Goal: Navigation & Orientation: Find specific page/section

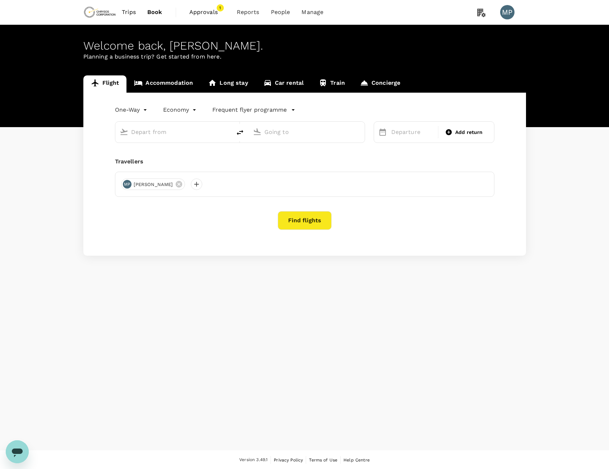
type input "[GEOGRAPHIC_DATA], [GEOGRAPHIC_DATA] (any)"
type input "Adelaide (ADL)"
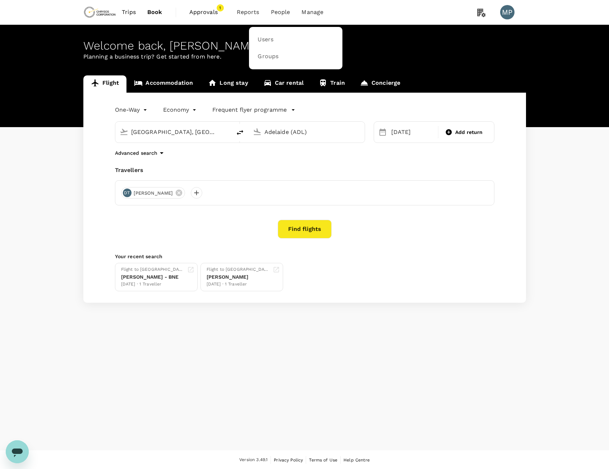
click at [283, 10] on span "People" at bounding box center [280, 12] width 19 height 9
click at [269, 38] on span "Users" at bounding box center [265, 40] width 16 height 8
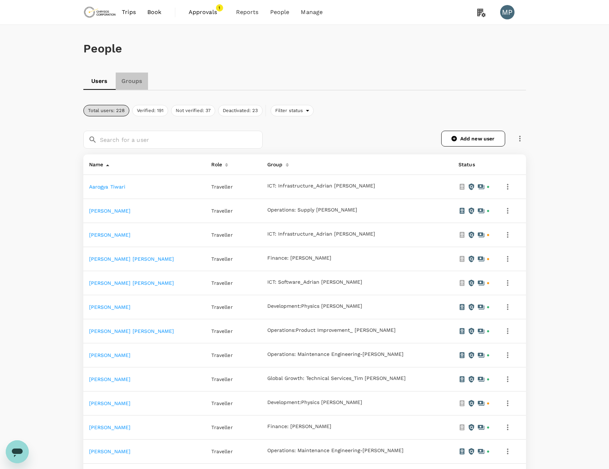
click at [128, 83] on link "Groups" at bounding box center [132, 81] width 32 height 17
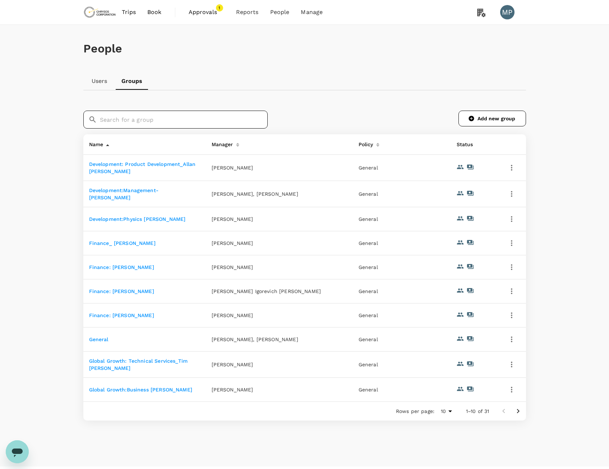
click at [163, 119] on input "text" at bounding box center [184, 120] width 168 height 18
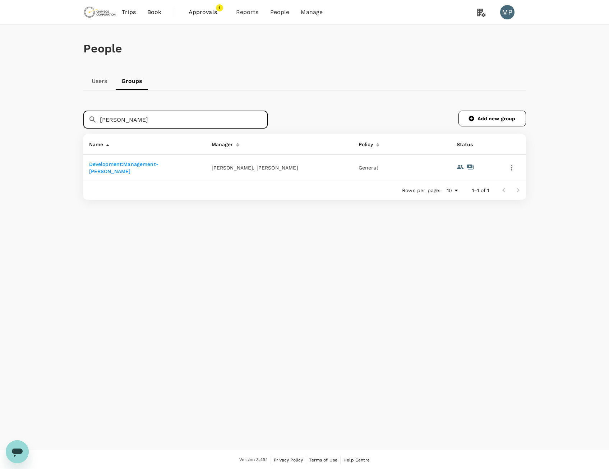
type input "[PERSON_NAME]"
click at [142, 166] on link "Development:Management-[PERSON_NAME]" at bounding box center [123, 167] width 69 height 13
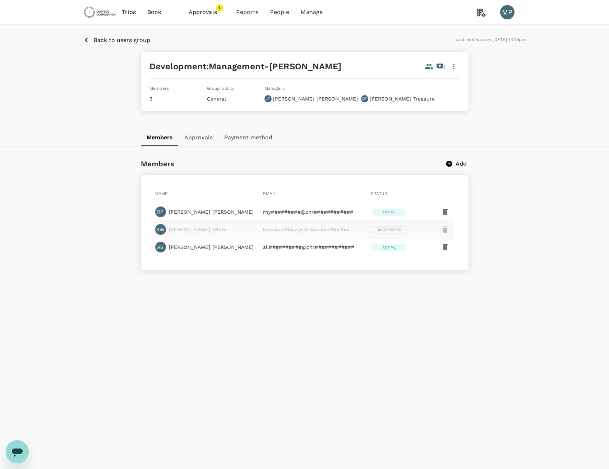
click at [194, 139] on button "Approvals" at bounding box center [198, 137] width 40 height 17
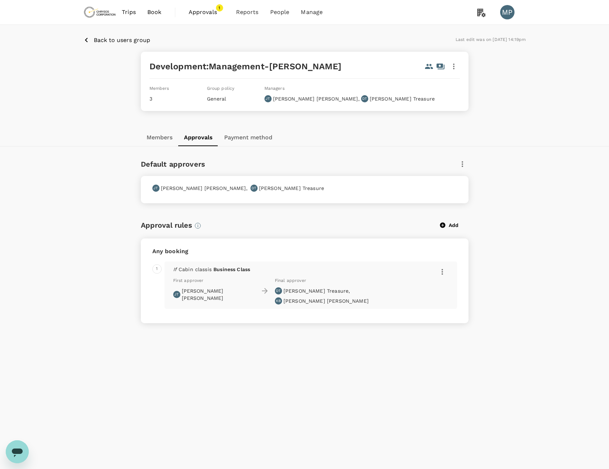
click at [164, 134] on button "Members" at bounding box center [159, 137] width 37 height 17
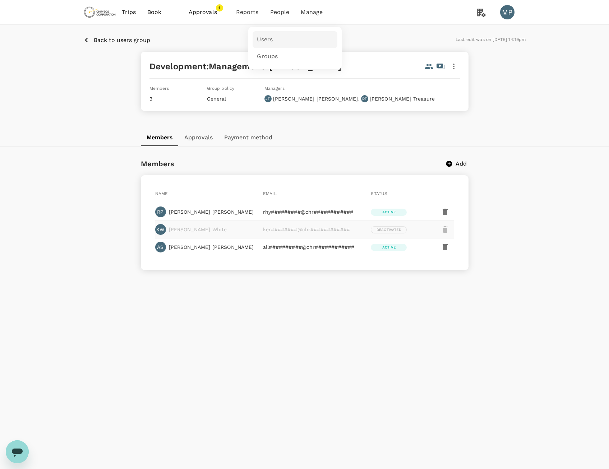
drag, startPoint x: 263, startPoint y: 39, endPoint x: 263, endPoint y: 43, distance: 4.7
click at [263, 38] on span "Users" at bounding box center [265, 40] width 16 height 8
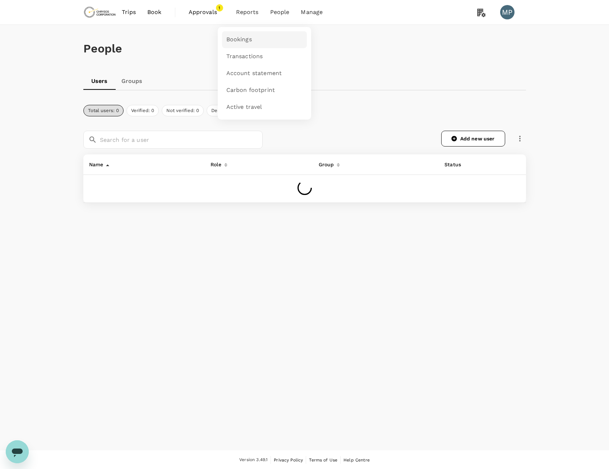
click at [246, 41] on span "Bookings" at bounding box center [238, 40] width 25 height 8
